Goal: Task Accomplishment & Management: Use online tool/utility

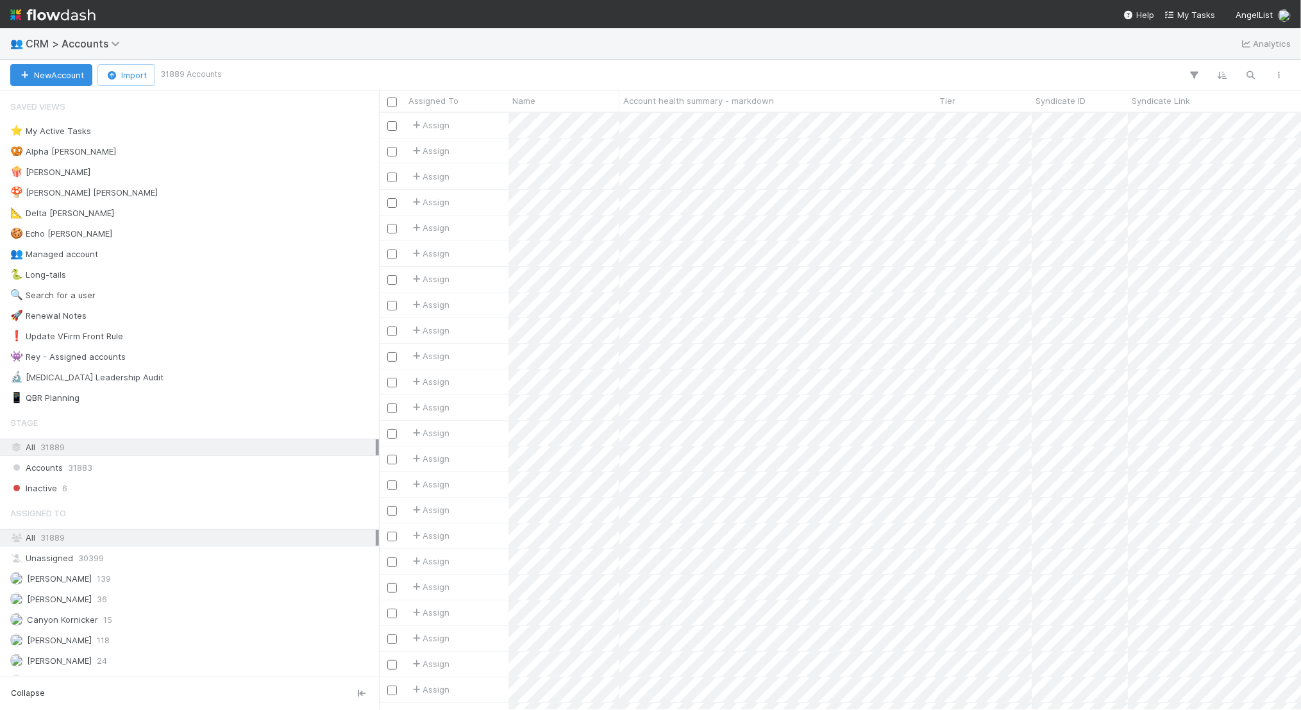
scroll to position [597, 922]
paste input "dave@redswanventures.com"
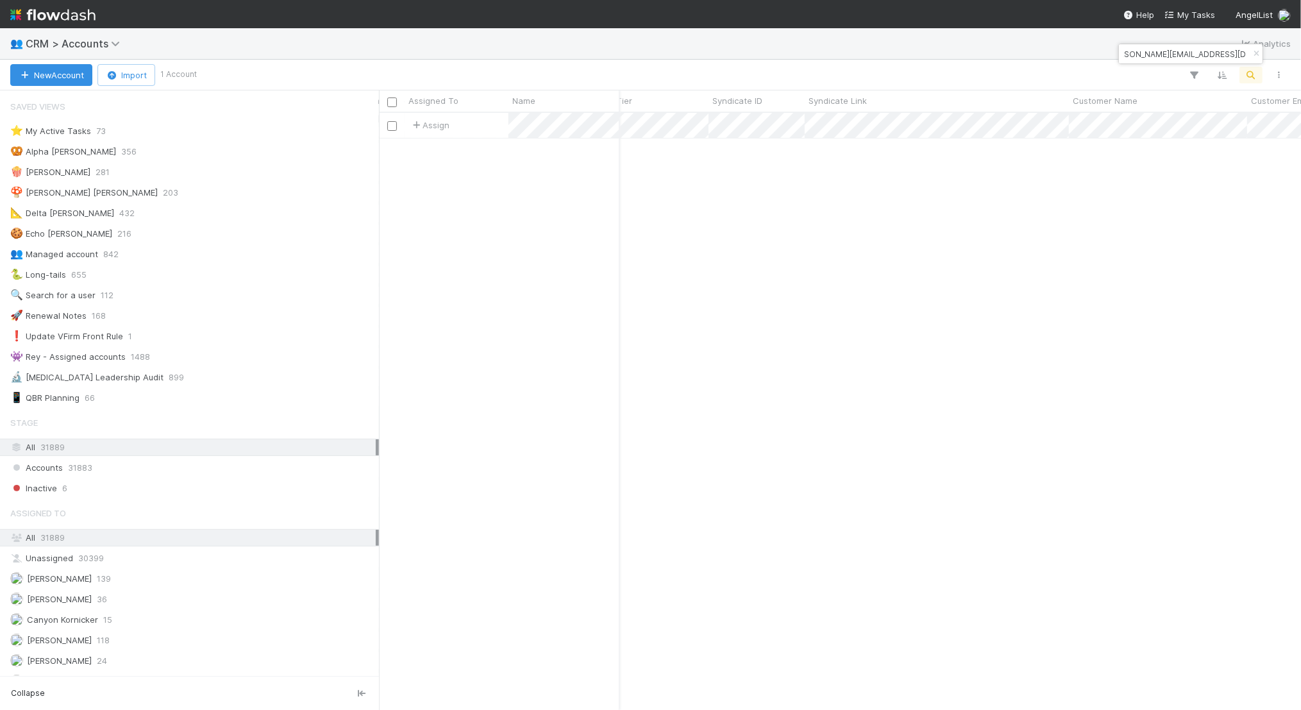
scroll to position [0, 432]
type input "dave@redswanventures.com"
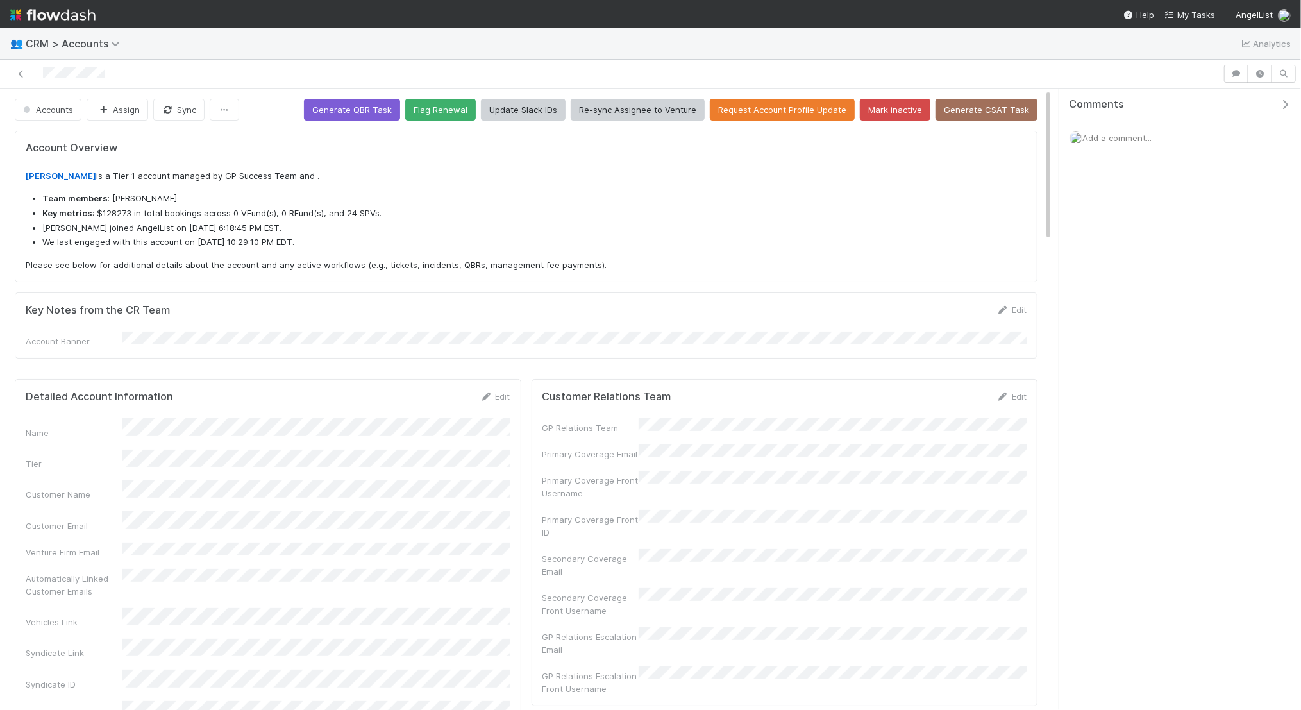
scroll to position [261, 485]
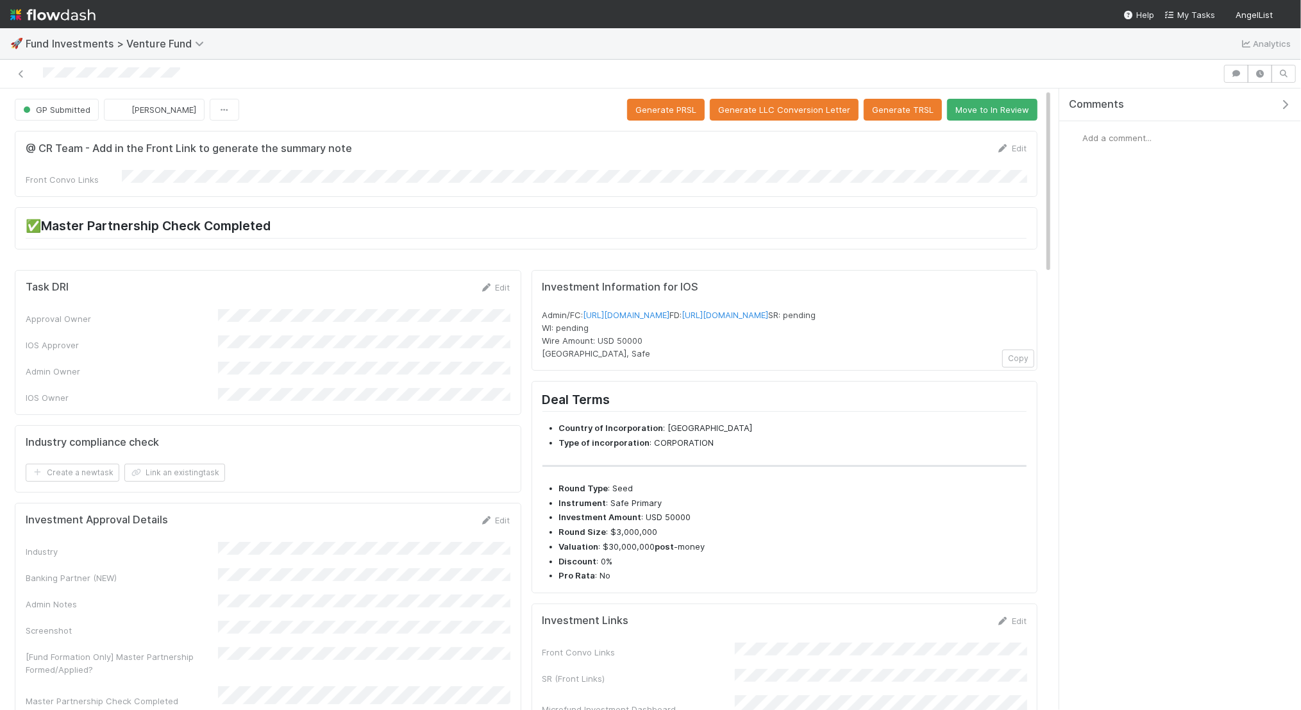
click at [176, 167] on form "@ CR Team - Add in the Front Link to generate the summary note Edit Front Convo…" at bounding box center [526, 164] width 1001 height 44
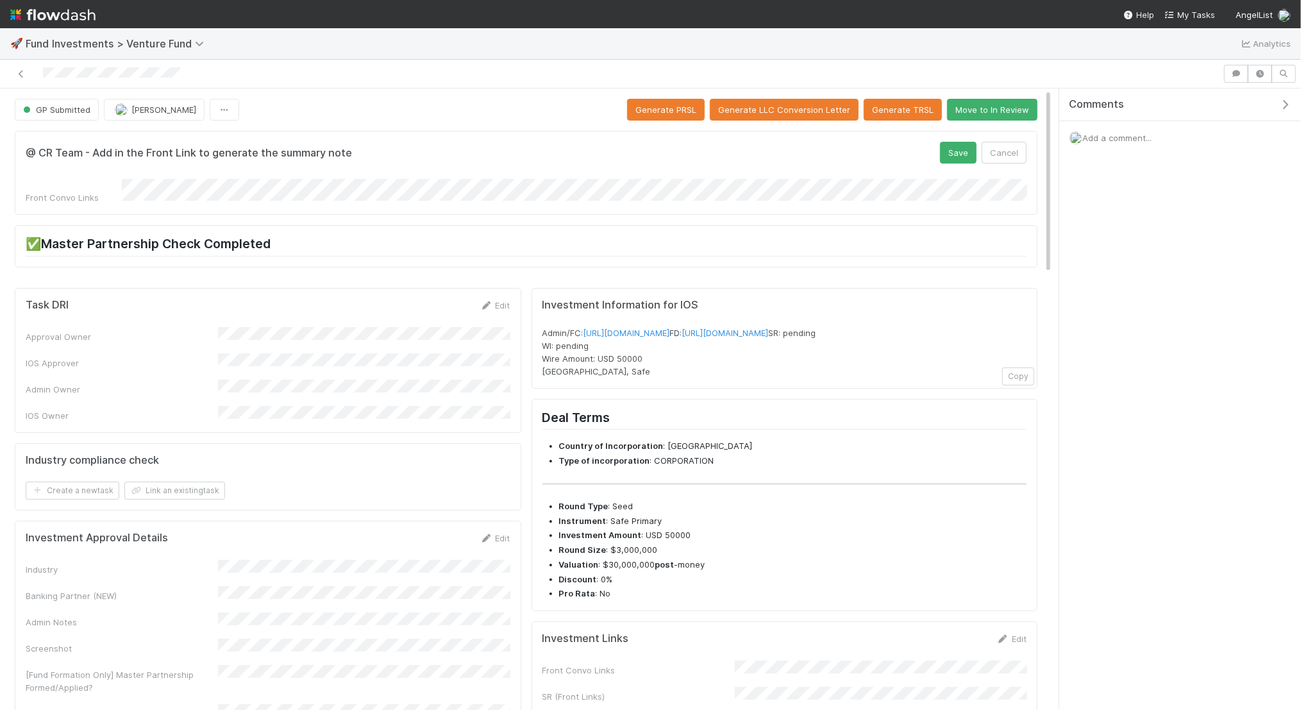
click at [940, 155] on div "@ CR Team - Add in the Front Link to generate the summary note Save Cancel" at bounding box center [526, 153] width 1001 height 22
click at [973, 137] on div "@ CR Team - Add in the Front Link to generate the summary note Save Cancel Fron…" at bounding box center [526, 173] width 1022 height 84
click at [965, 146] on button "Save" at bounding box center [958, 153] width 37 height 22
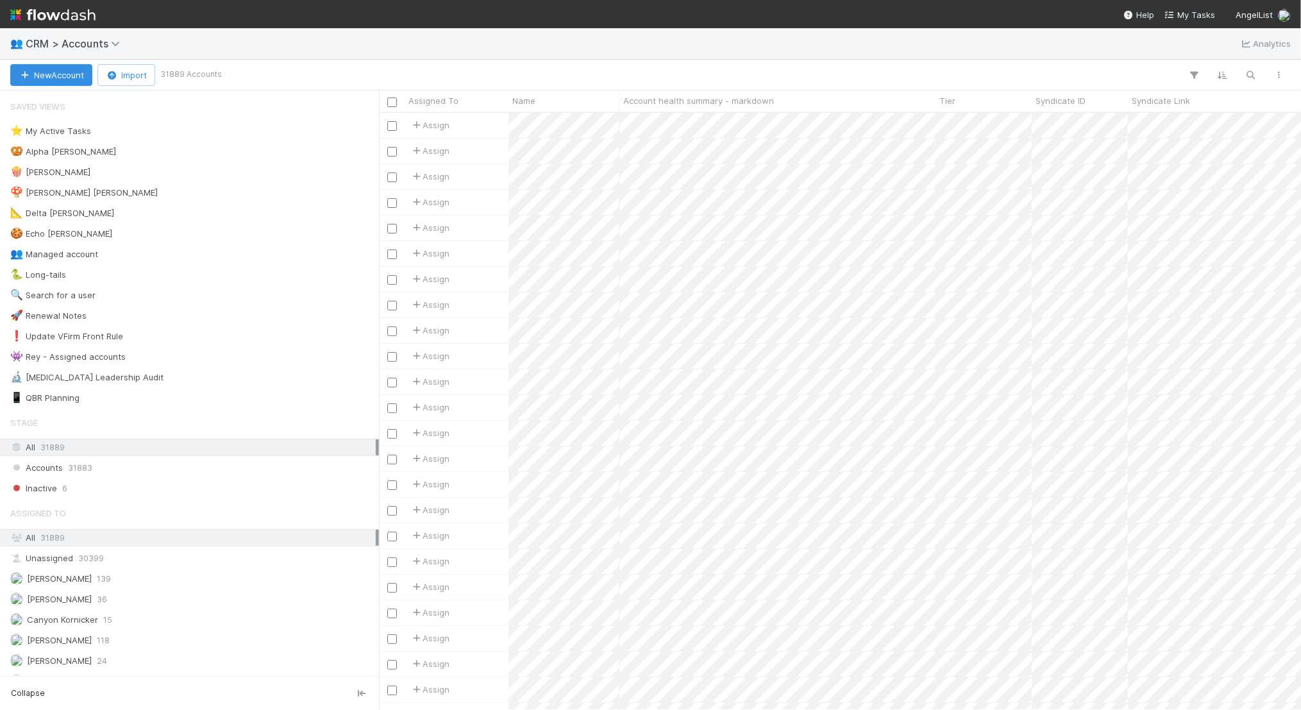
scroll to position [597, 922]
click at [1245, 70] on icon "button" at bounding box center [1250, 75] width 13 height 12
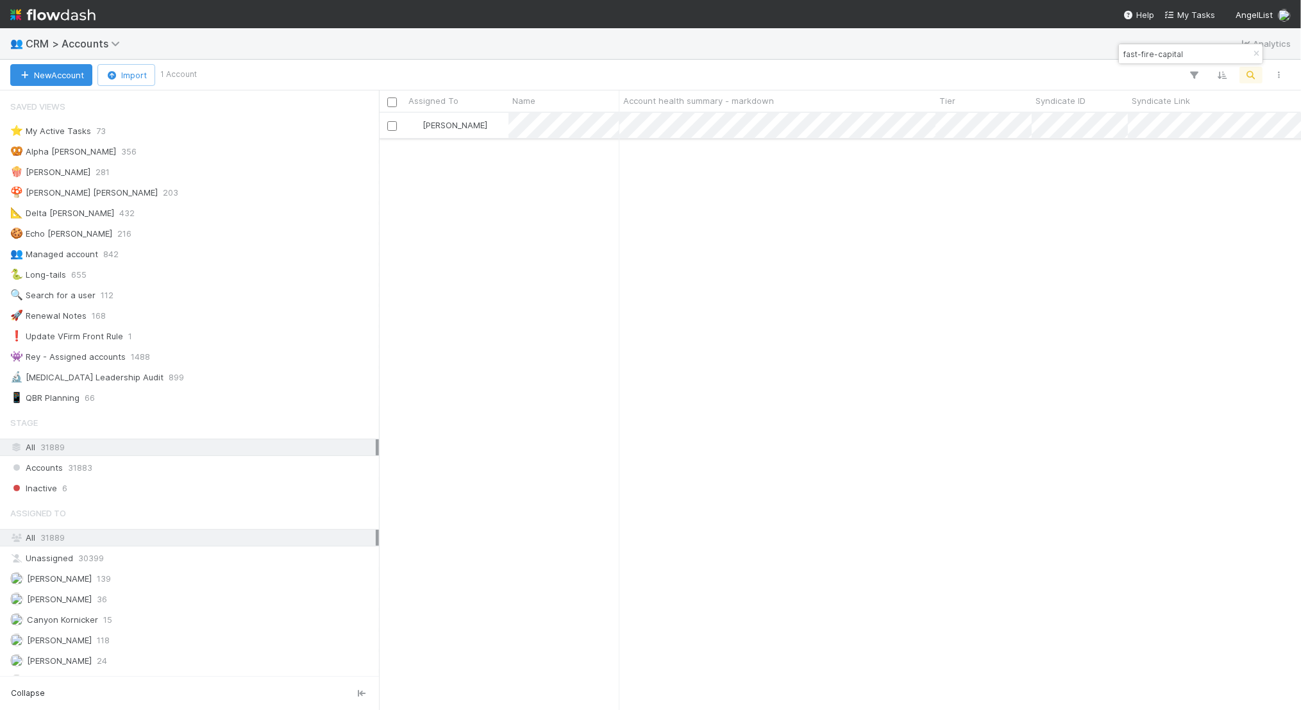
type input "fast-fire-capital"
click at [499, 126] on div "[PERSON_NAME]" at bounding box center [456, 125] width 104 height 25
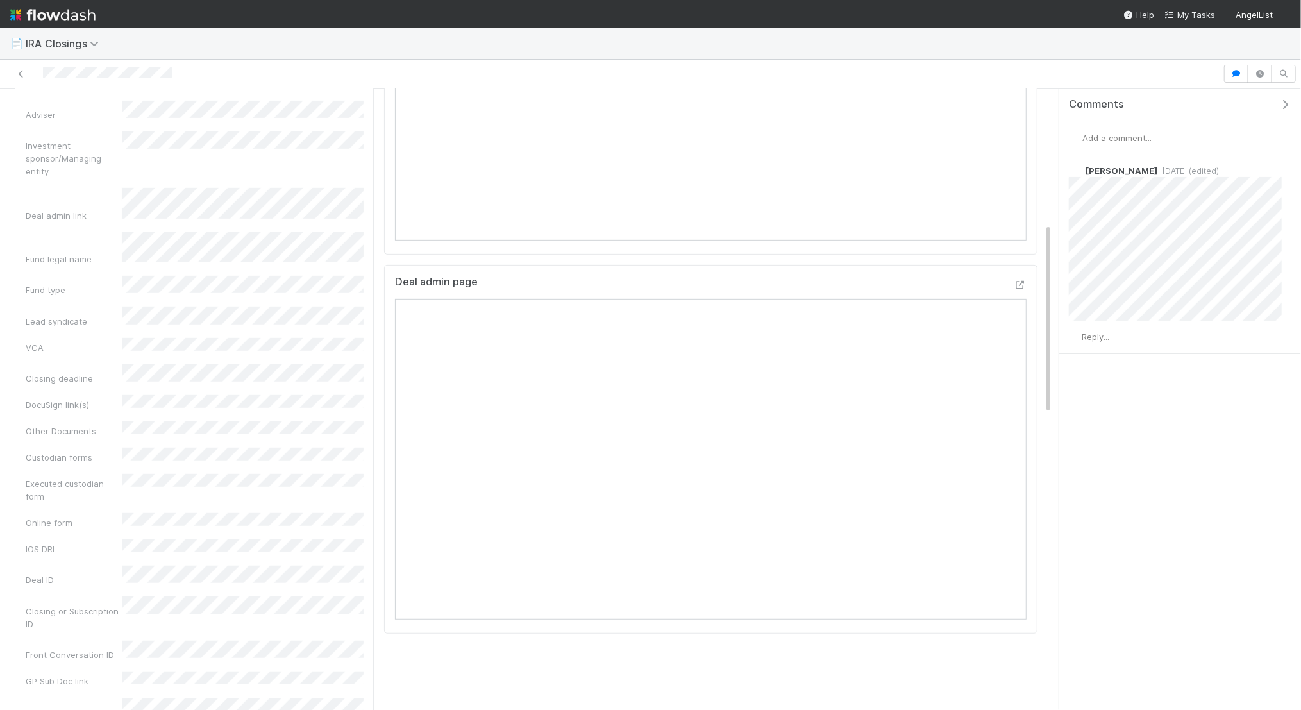
scroll to position [440, 0]
